Goal: Task Accomplishment & Management: Manage account settings

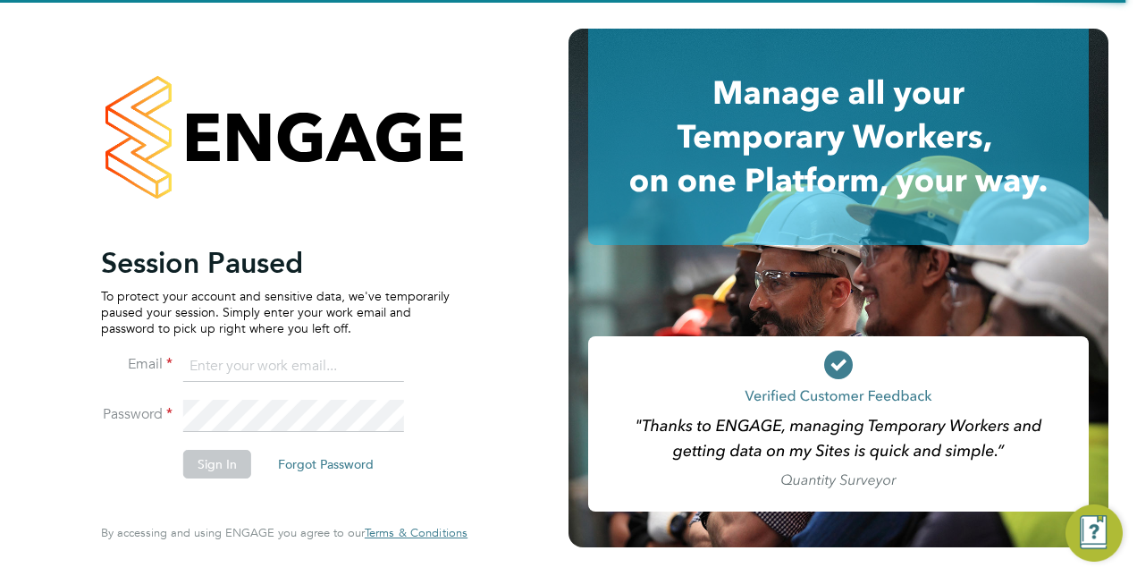
type input "hannah.cornford@vistry.co.uk"
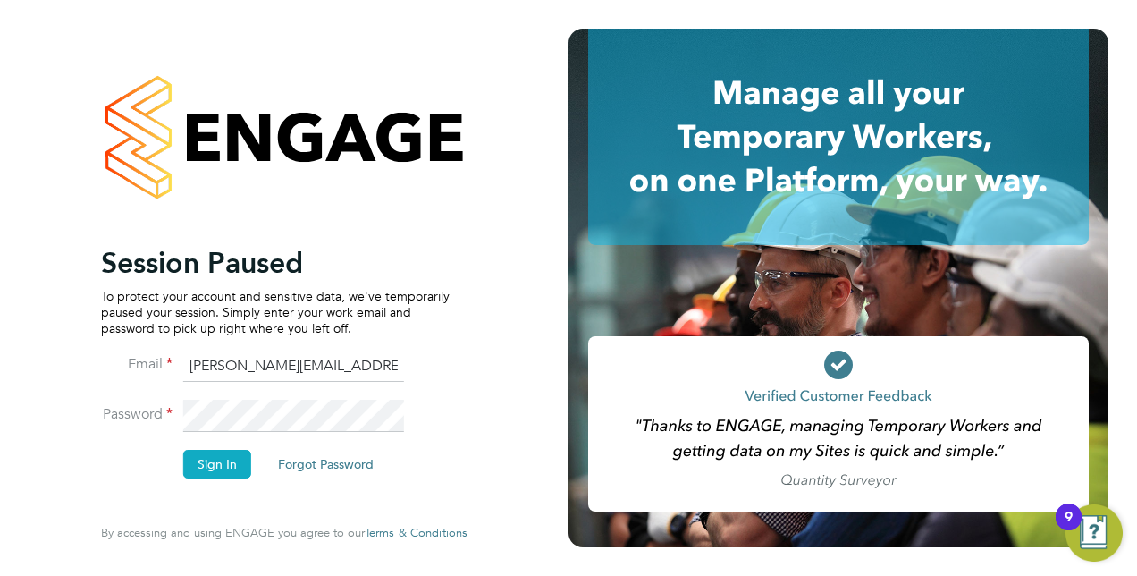
click at [223, 468] on button "Sign In" at bounding box center [217, 464] width 68 height 29
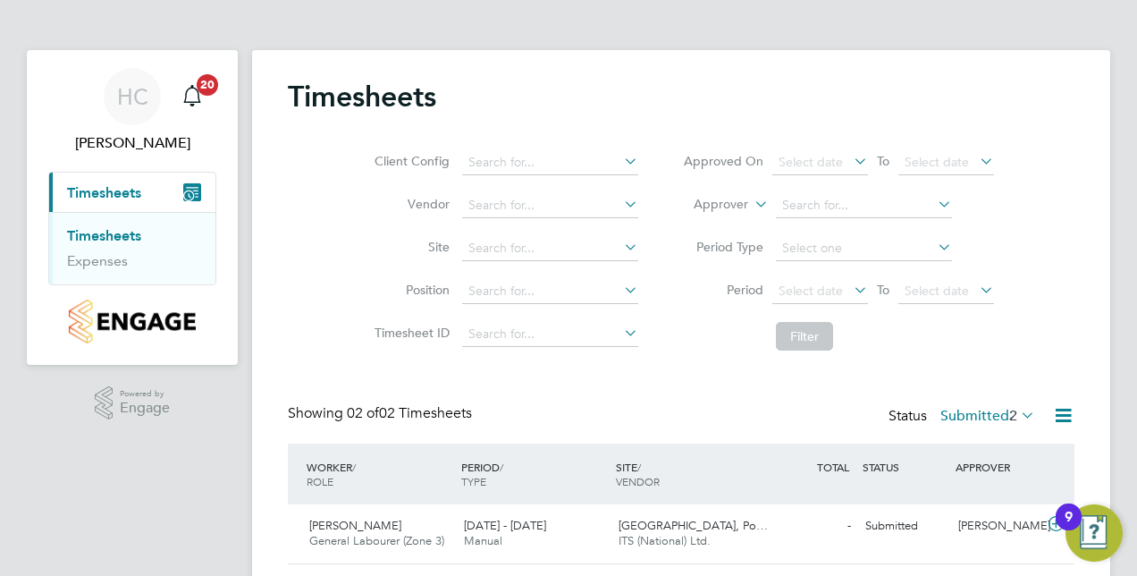
scroll to position [111, 0]
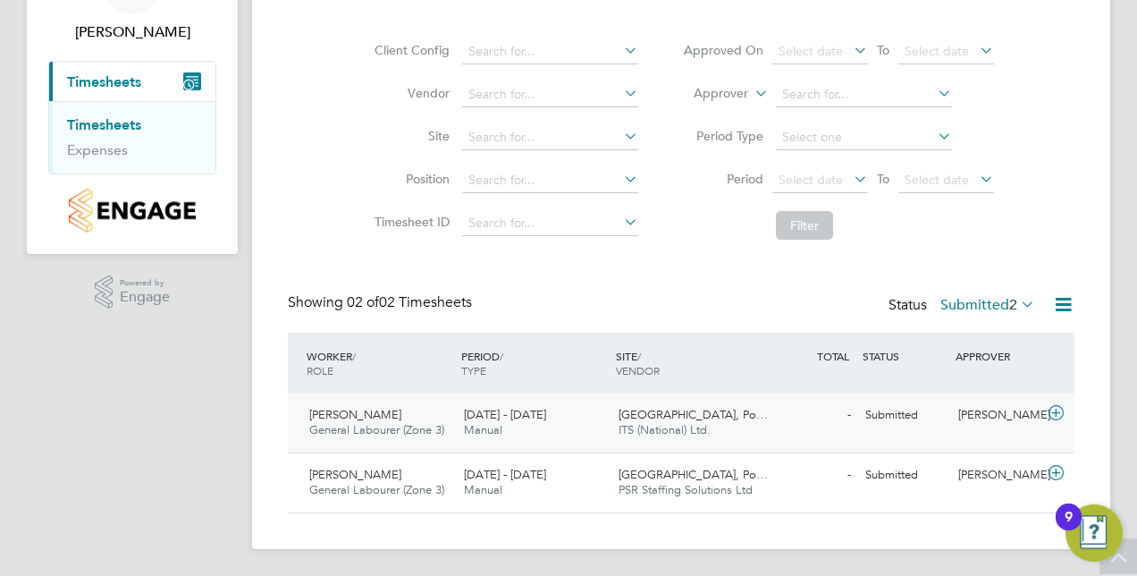
click at [358, 430] on span "General Labourer (Zone 3)" at bounding box center [376, 429] width 135 height 15
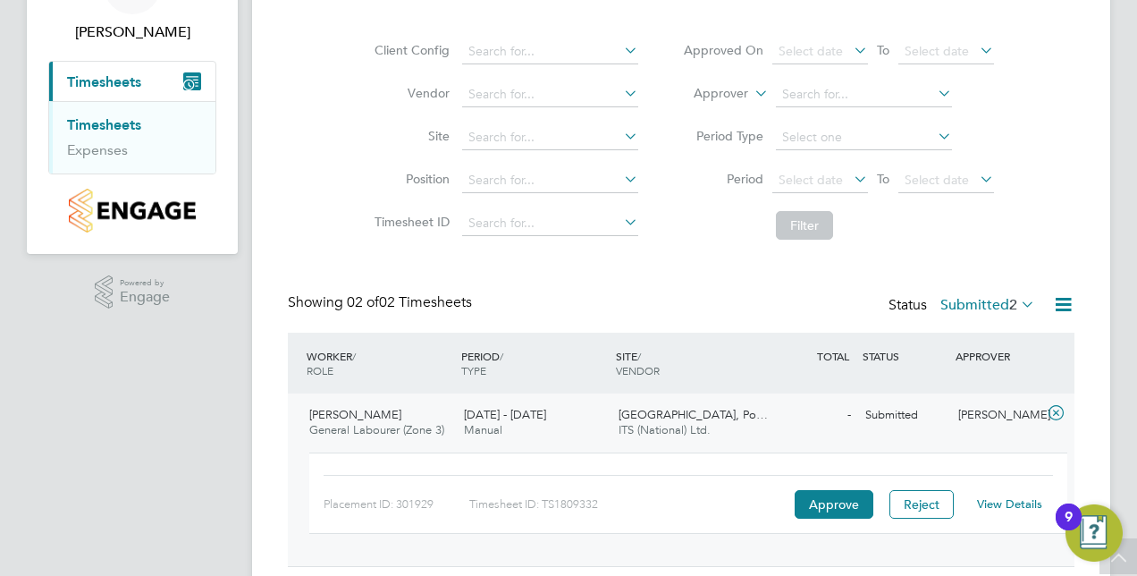
click at [1008, 506] on link "View Details" at bounding box center [1009, 503] width 65 height 15
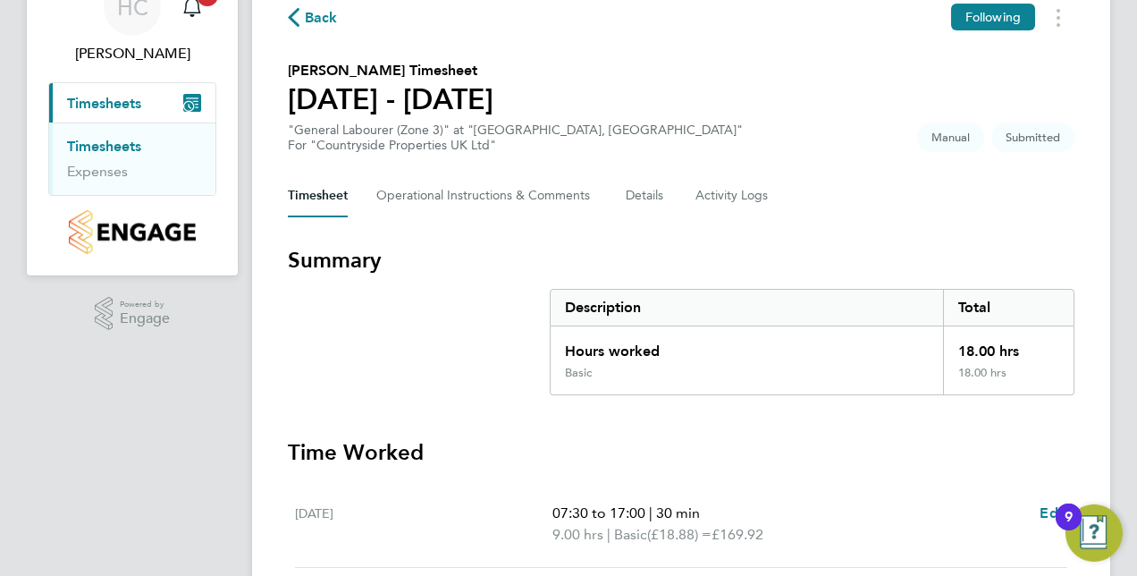
scroll to position [324, 0]
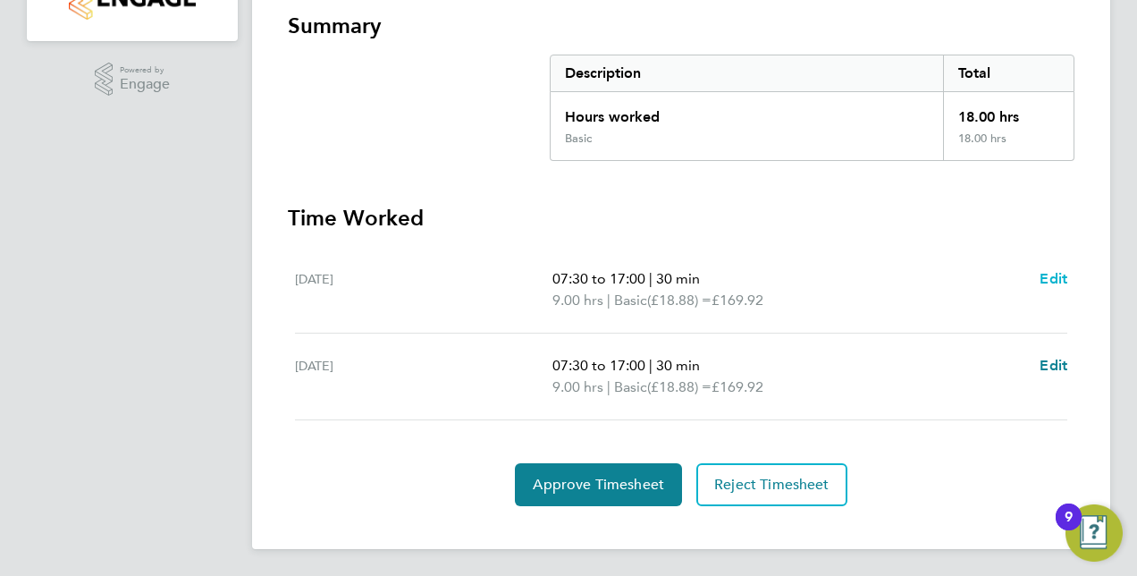
click at [1057, 272] on span "Edit" at bounding box center [1054, 278] width 28 height 17
select select "30"
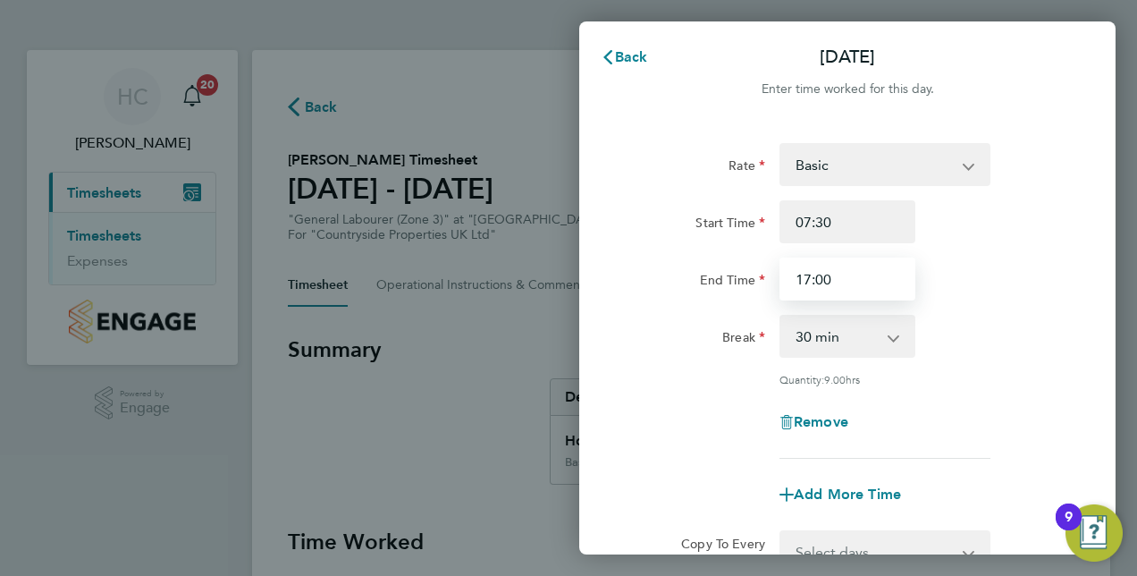
click at [844, 285] on input "17:00" at bounding box center [847, 278] width 136 height 43
drag, startPoint x: 844, startPoint y: 285, endPoint x: 790, endPoint y: 284, distance: 53.6
click at [790, 284] on input "17:00" at bounding box center [847, 278] width 136 height 43
type input "16:30"
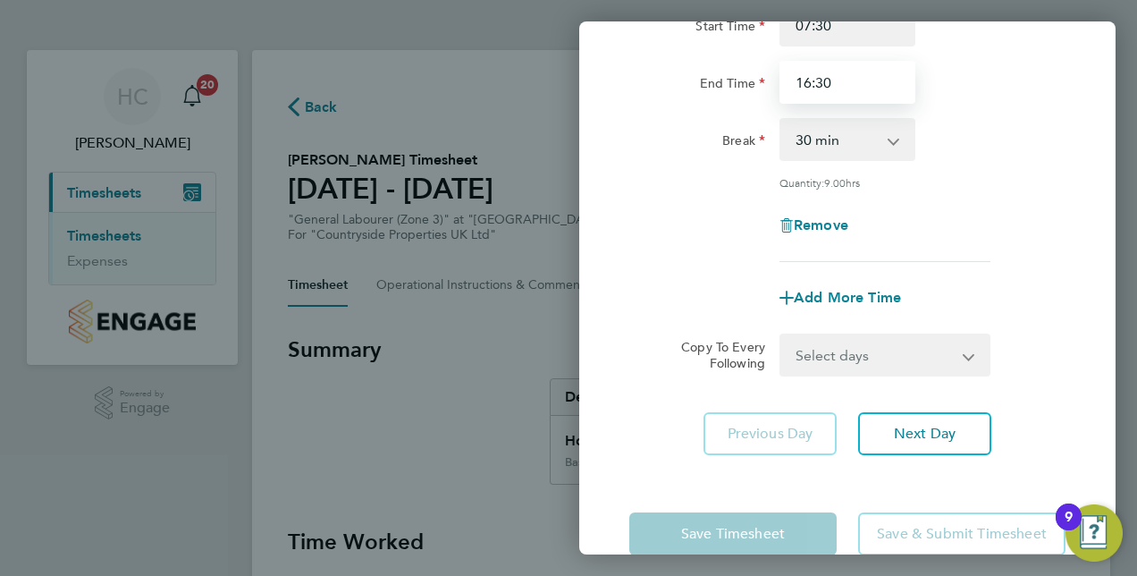
scroll to position [232, 0]
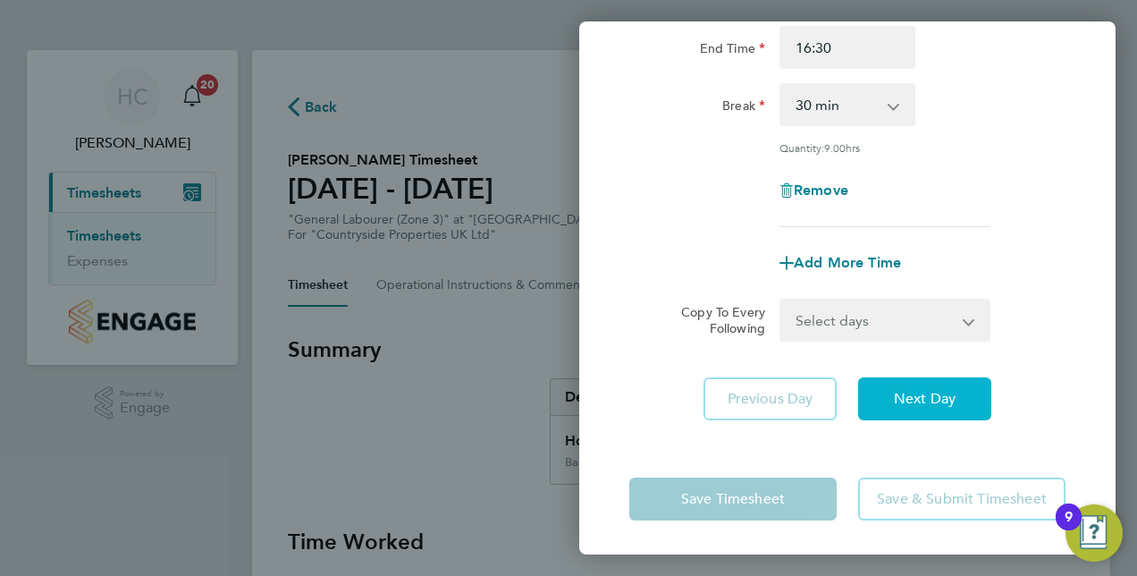
click at [940, 414] on button "Next Day" at bounding box center [924, 398] width 133 height 43
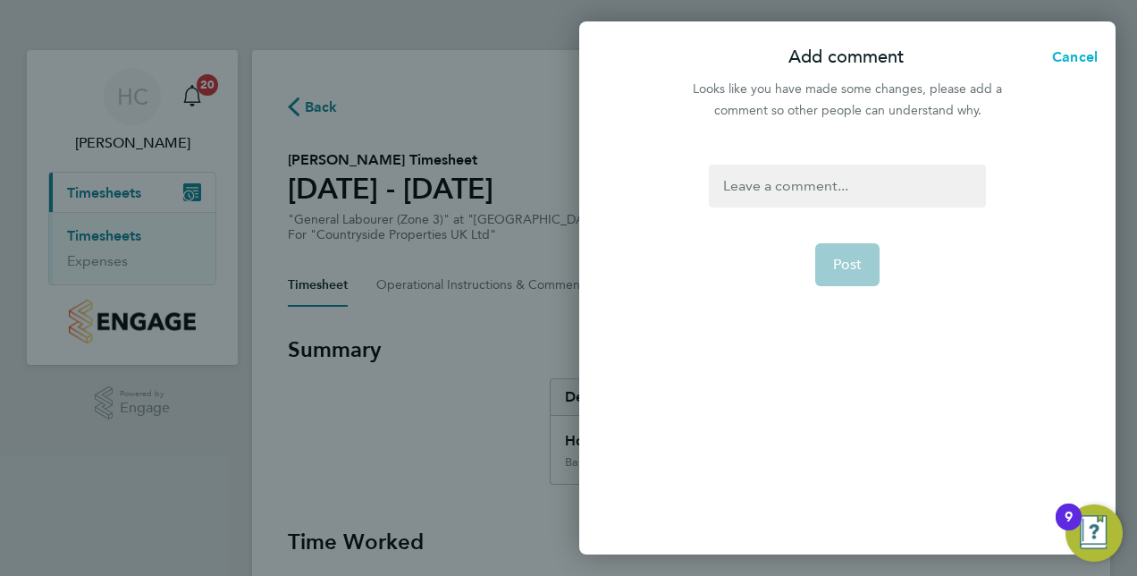
click at [1060, 49] on span "Cancel" at bounding box center [1072, 56] width 51 height 17
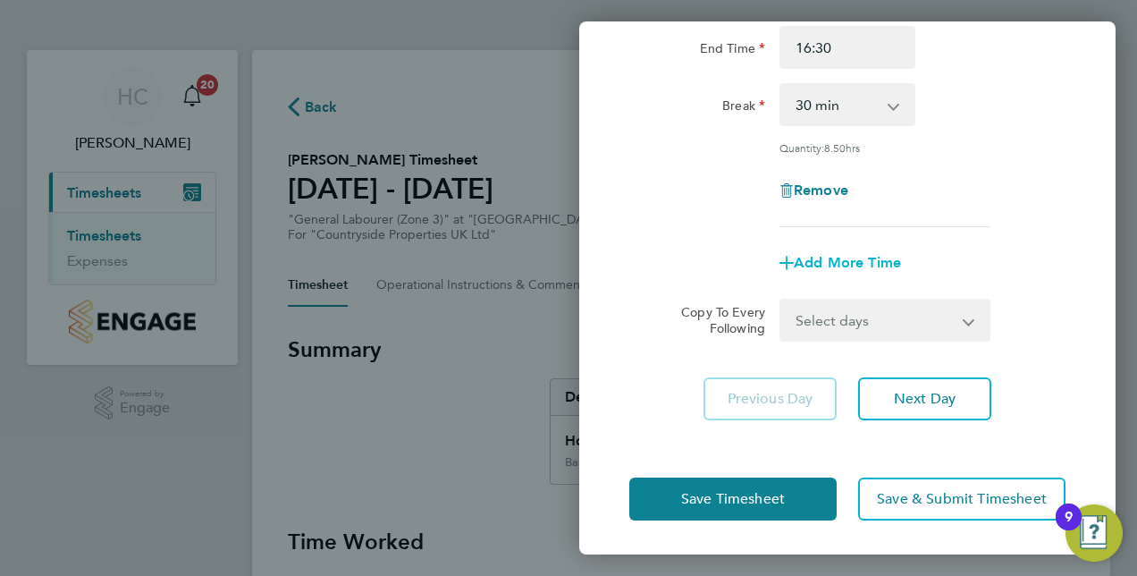
click at [860, 266] on span "Add More Time" at bounding box center [847, 262] width 107 height 17
select select "null"
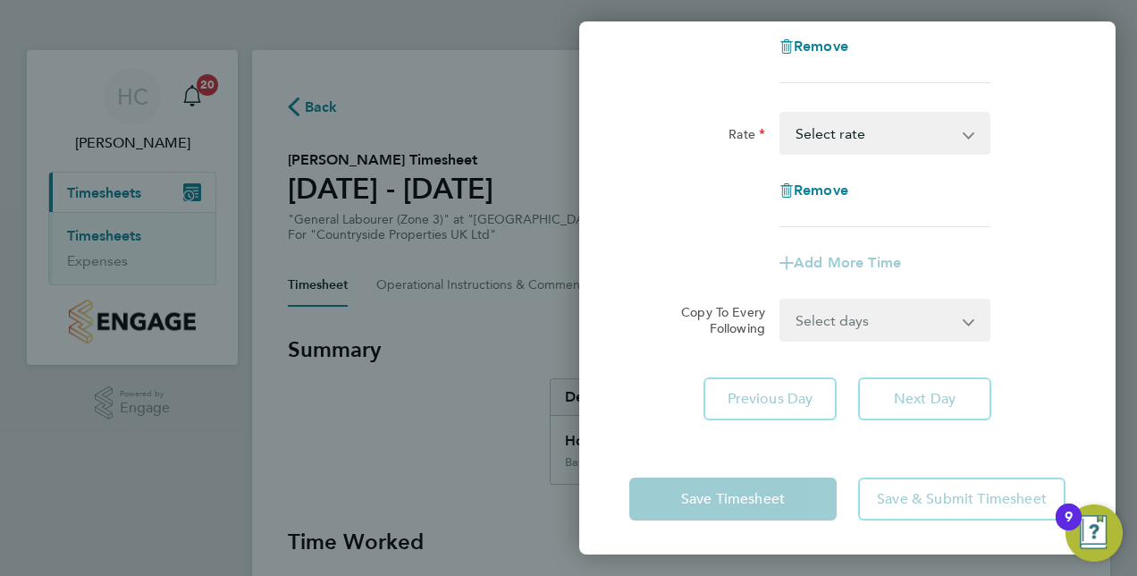
scroll to position [0, 0]
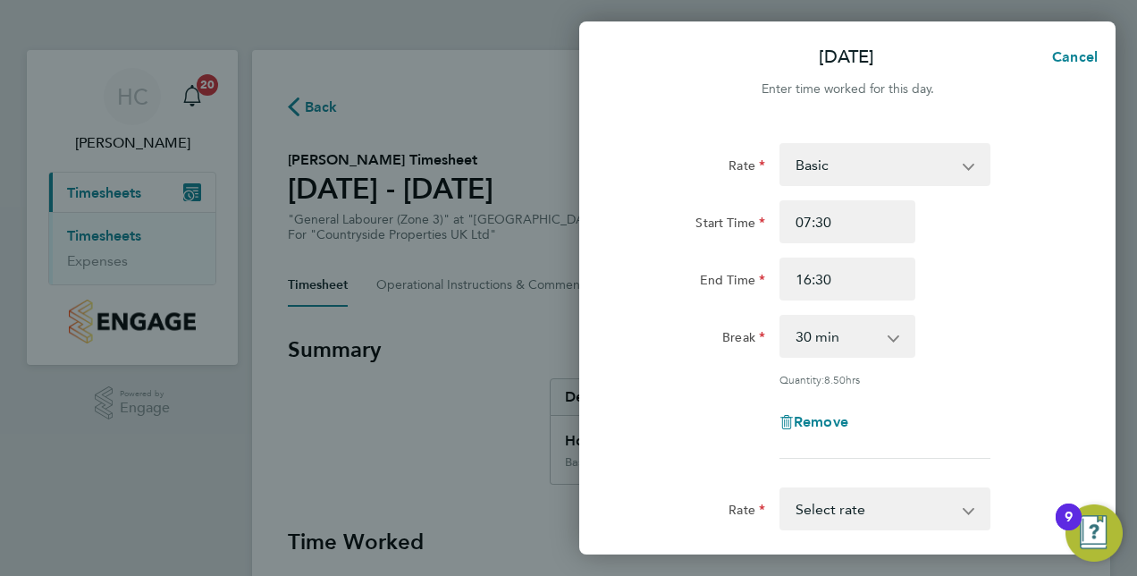
click at [957, 166] on select "Basic" at bounding box center [874, 164] width 186 height 39
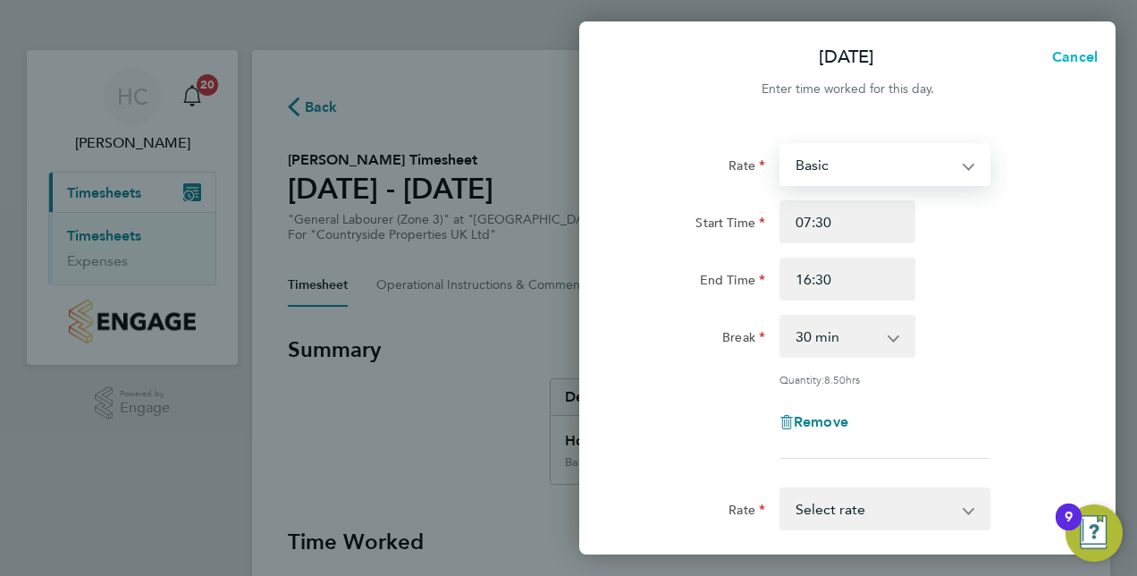
click at [1082, 63] on span "Cancel" at bounding box center [1072, 56] width 51 height 17
select select "30"
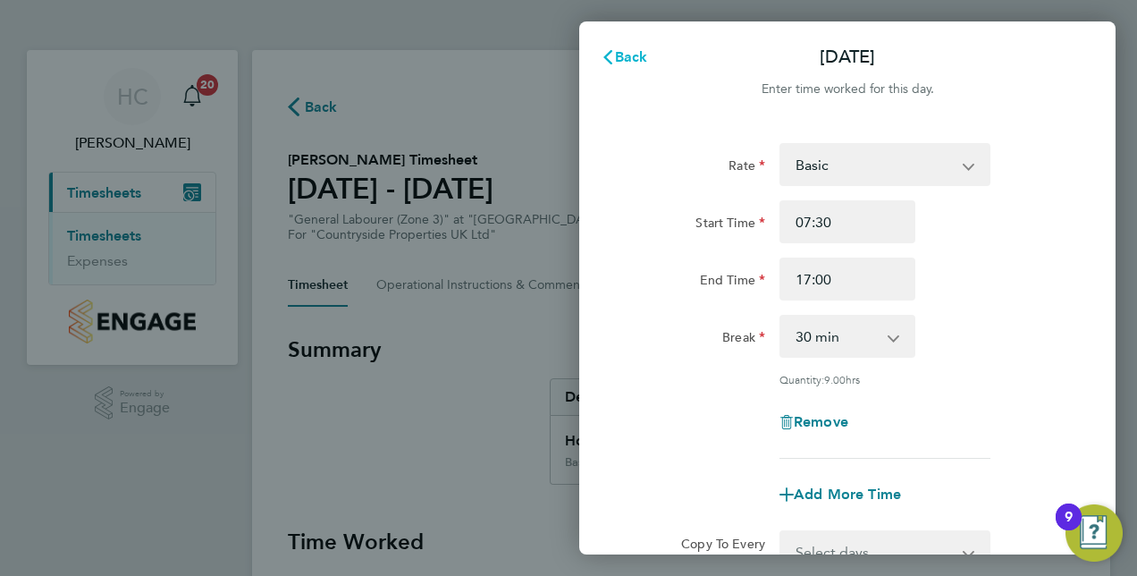
click at [627, 51] on span "Back" at bounding box center [631, 56] width 33 height 17
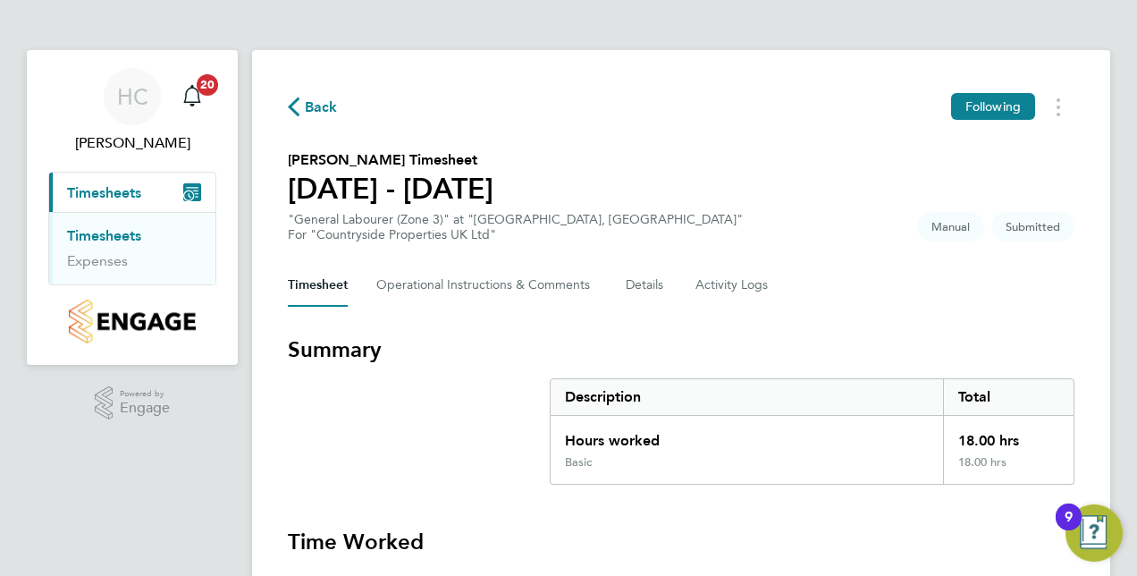
scroll to position [324, 0]
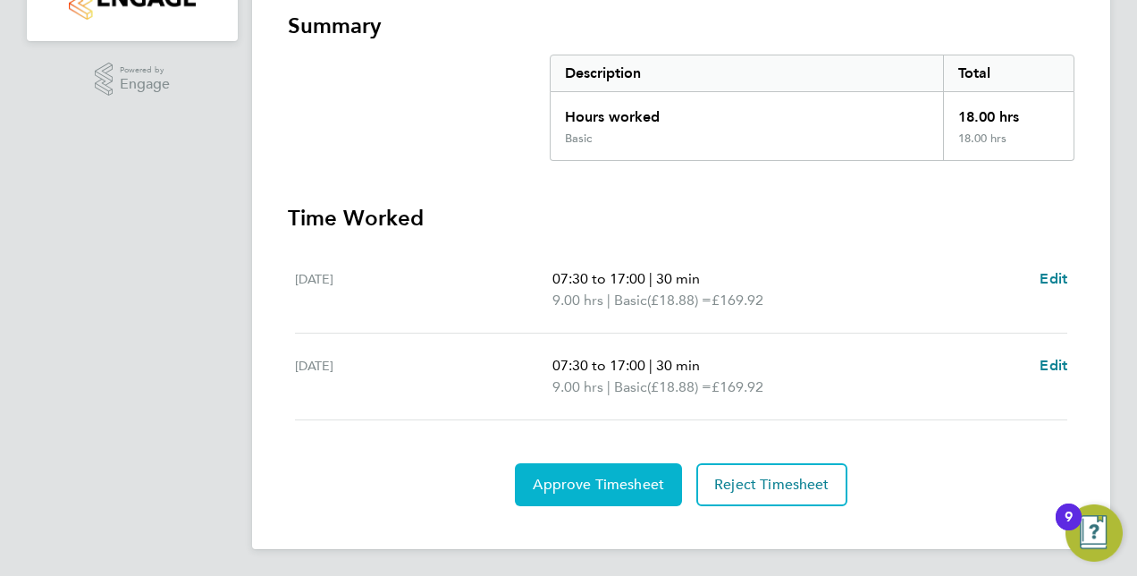
click at [585, 477] on span "Approve Timesheet" at bounding box center [598, 485] width 131 height 18
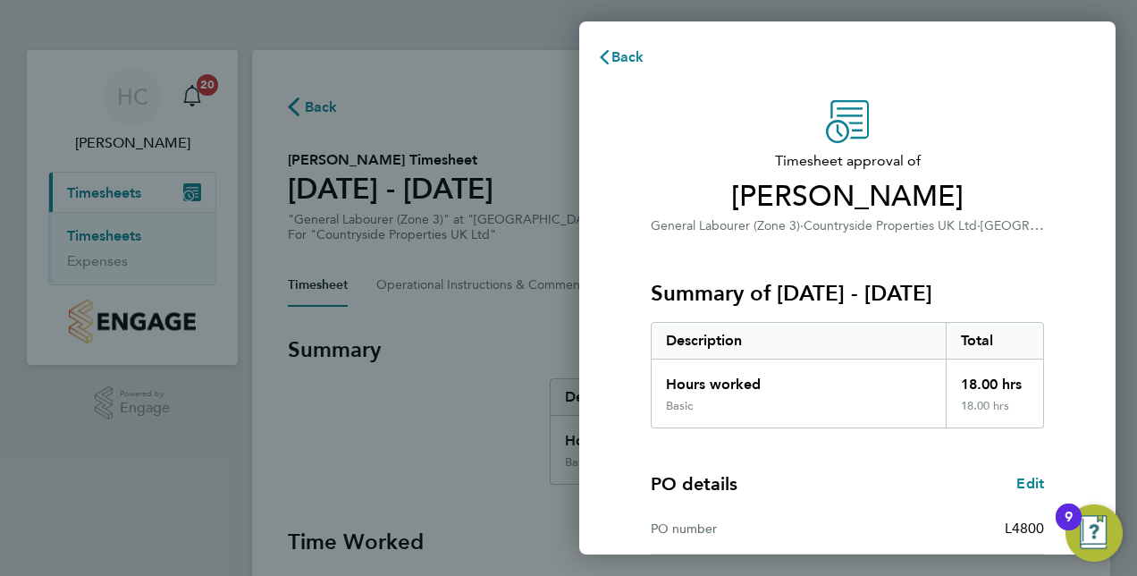
scroll to position [228, 0]
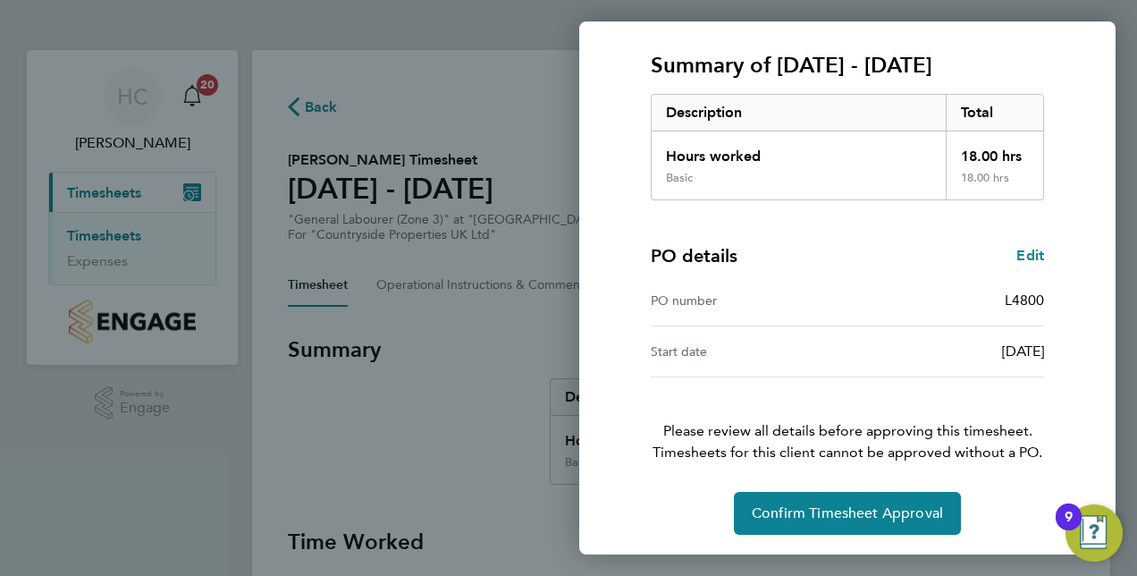
click at [813, 554] on div "Back Timesheet approval of Nathan Hurford General Labourer (Zone 3) · Countrysi…" at bounding box center [568, 288] width 1137 height 576
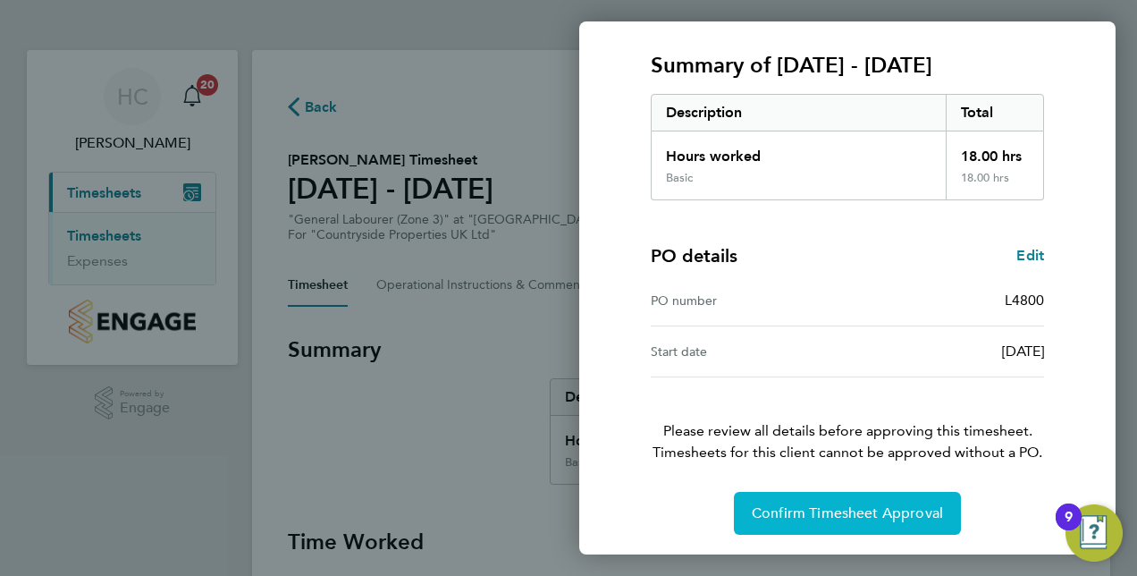
click at [816, 523] on button "Confirm Timesheet Approval" at bounding box center [847, 513] width 227 height 43
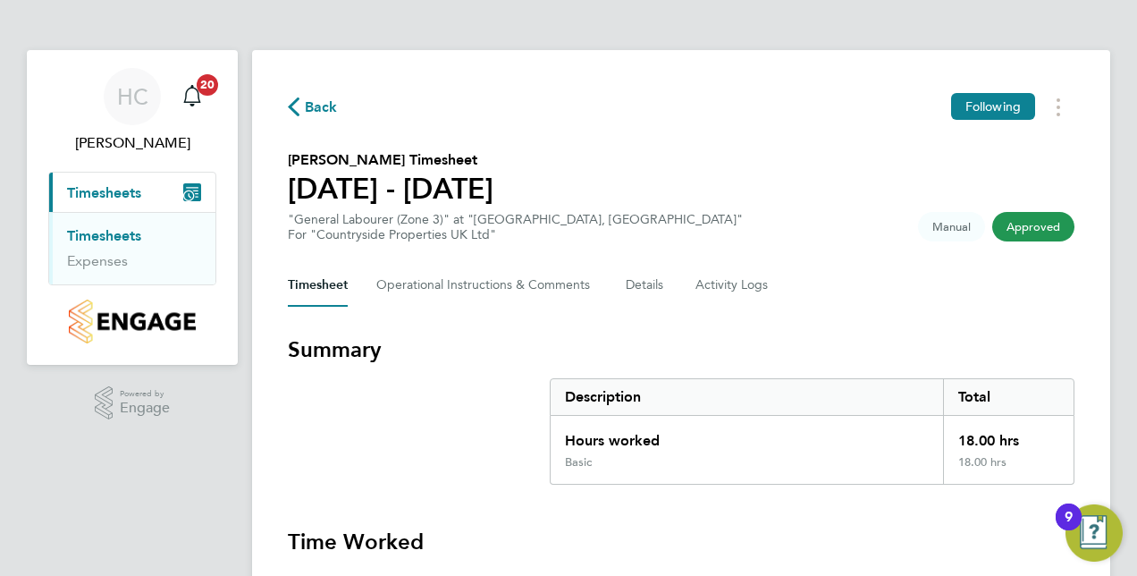
click at [302, 111] on span "Back" at bounding box center [313, 105] width 50 height 17
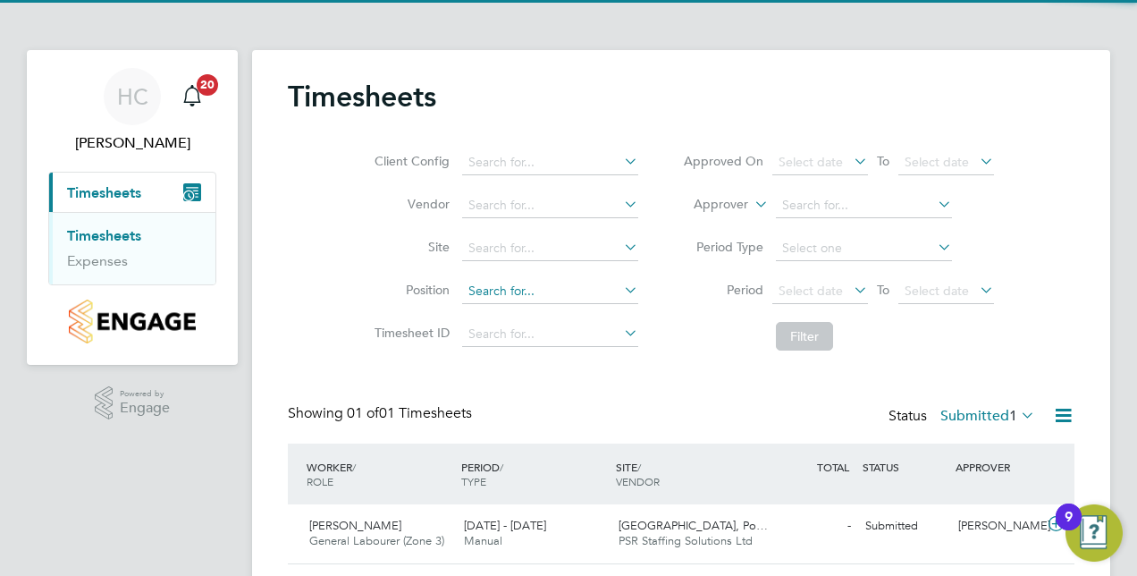
scroll to position [52, 0]
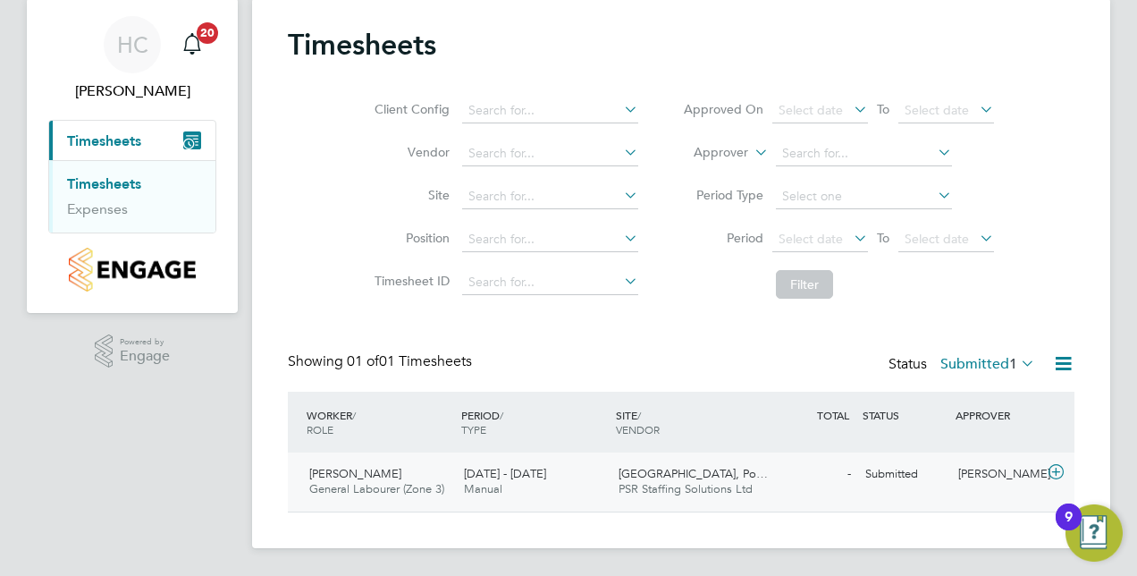
click at [359, 486] on span "General Labourer (Zone 3)" at bounding box center [376, 488] width 135 height 15
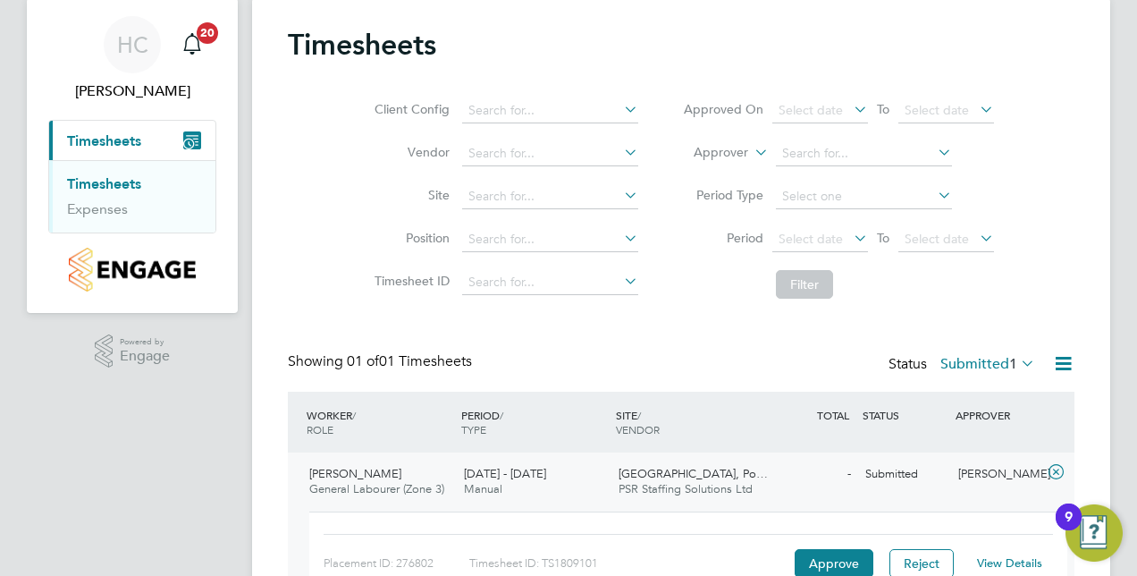
scroll to position [164, 0]
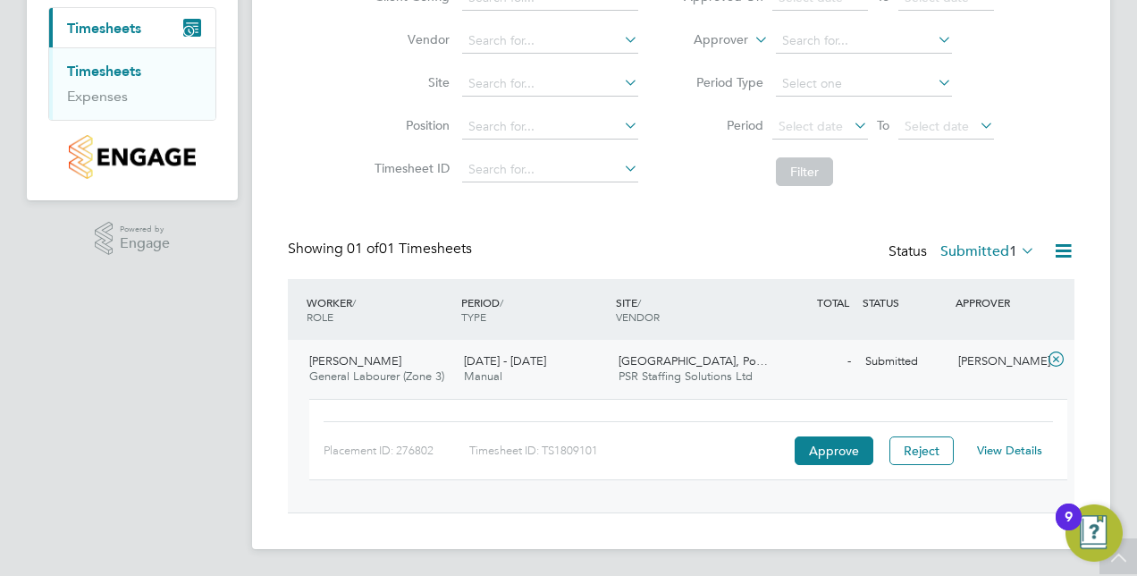
click at [1007, 443] on link "View Details" at bounding box center [1009, 449] width 65 height 15
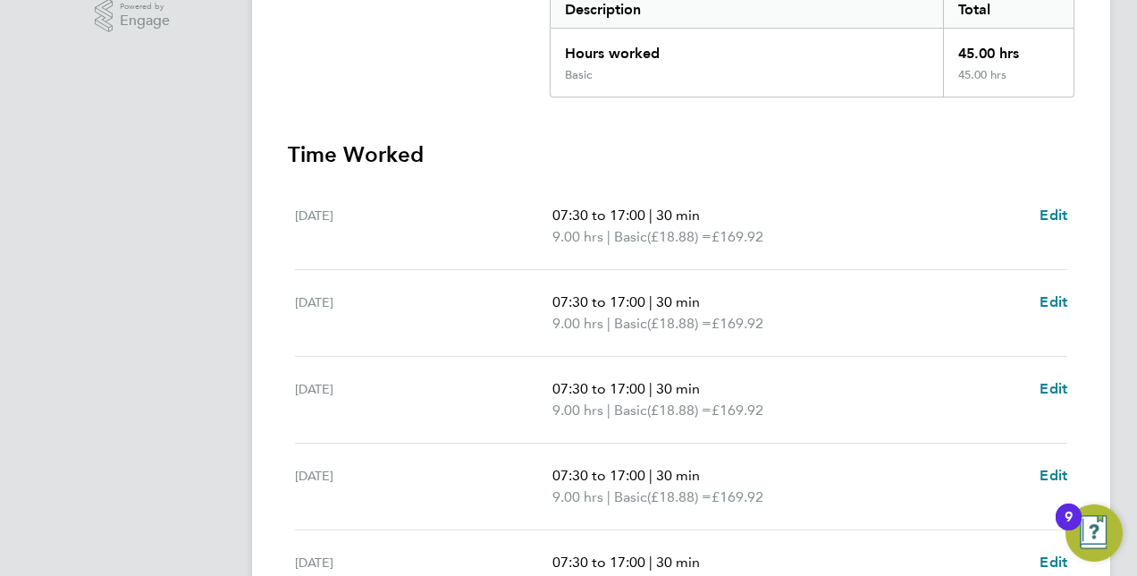
scroll to position [389, 0]
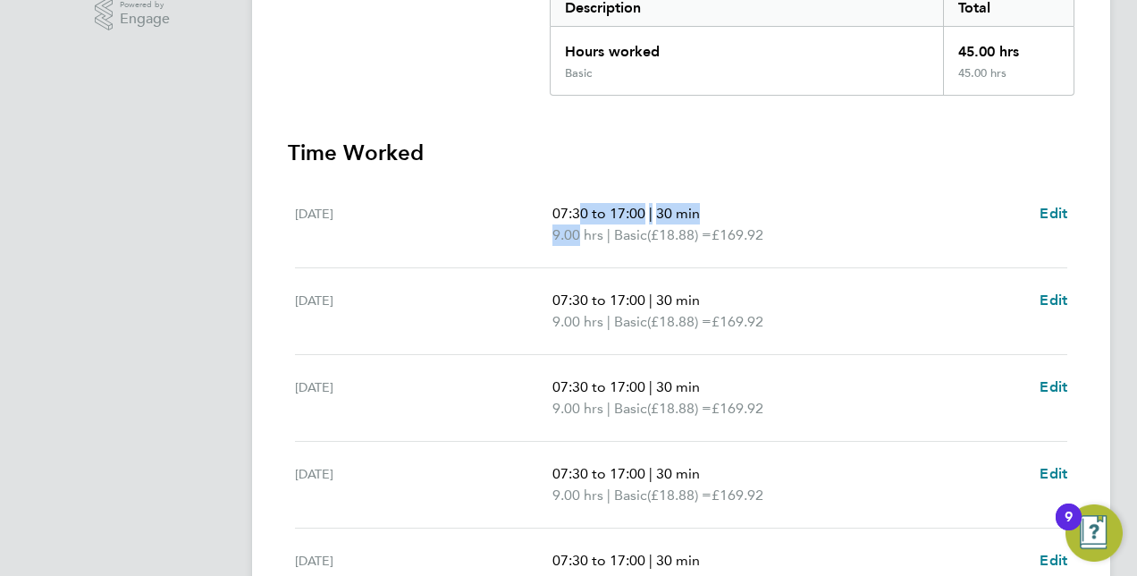
drag, startPoint x: 576, startPoint y: 247, endPoint x: 571, endPoint y: 119, distance: 127.9
click at [571, 119] on section "Summary Description Total Hours worked 45.00 hrs Basic 45.00 hrs Time Worked [D…" at bounding box center [681, 388] width 787 height 885
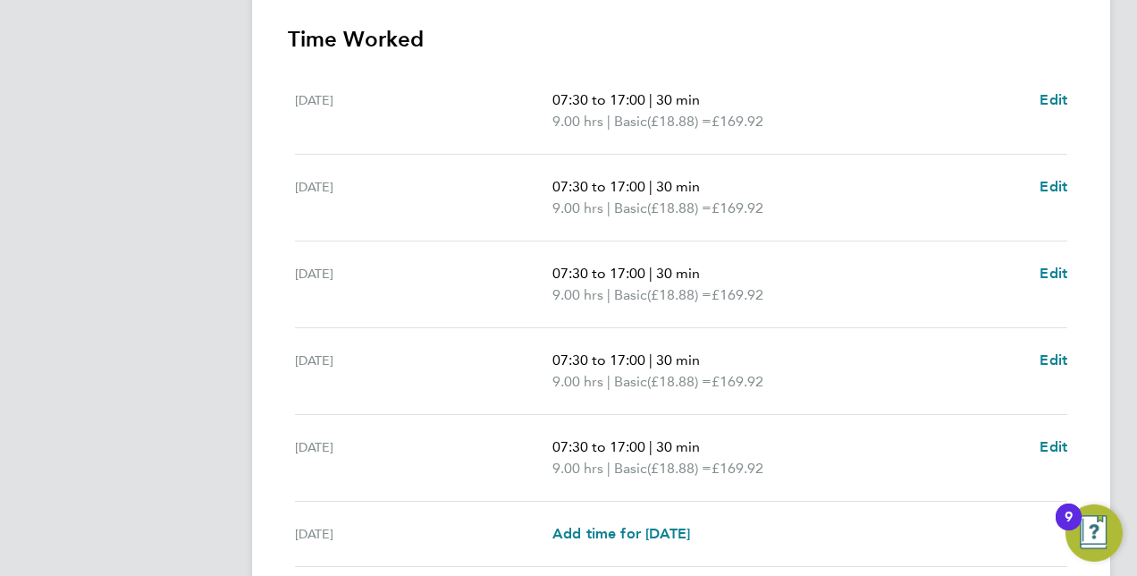
click at [763, 295] on span "£169.92" at bounding box center [738, 294] width 52 height 17
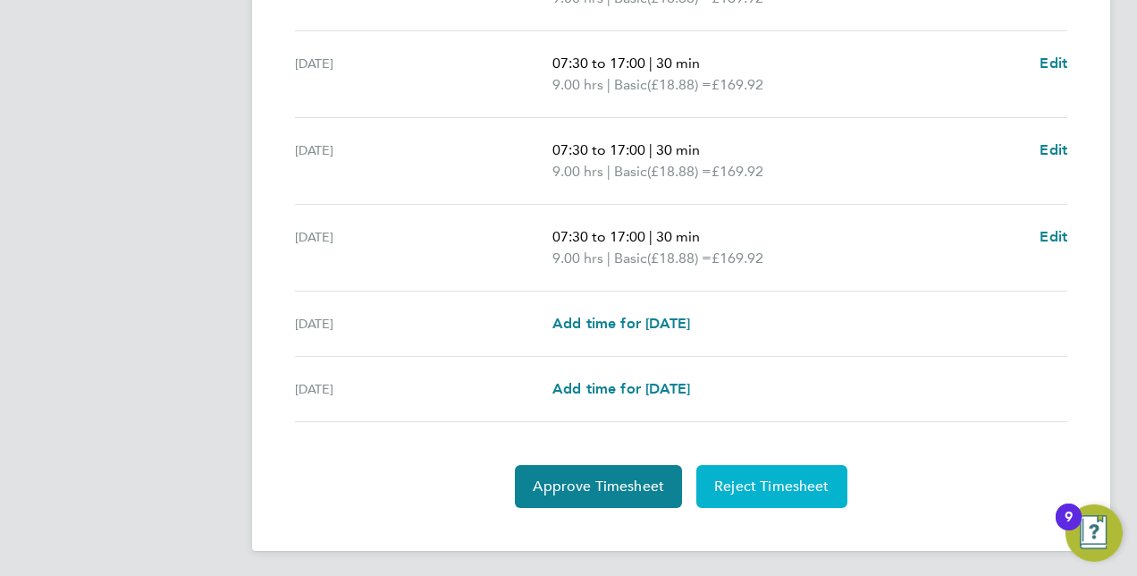
click at [788, 478] on span "Reject Timesheet" at bounding box center [771, 486] width 115 height 18
